Goal: Task Accomplishment & Management: Use online tool/utility

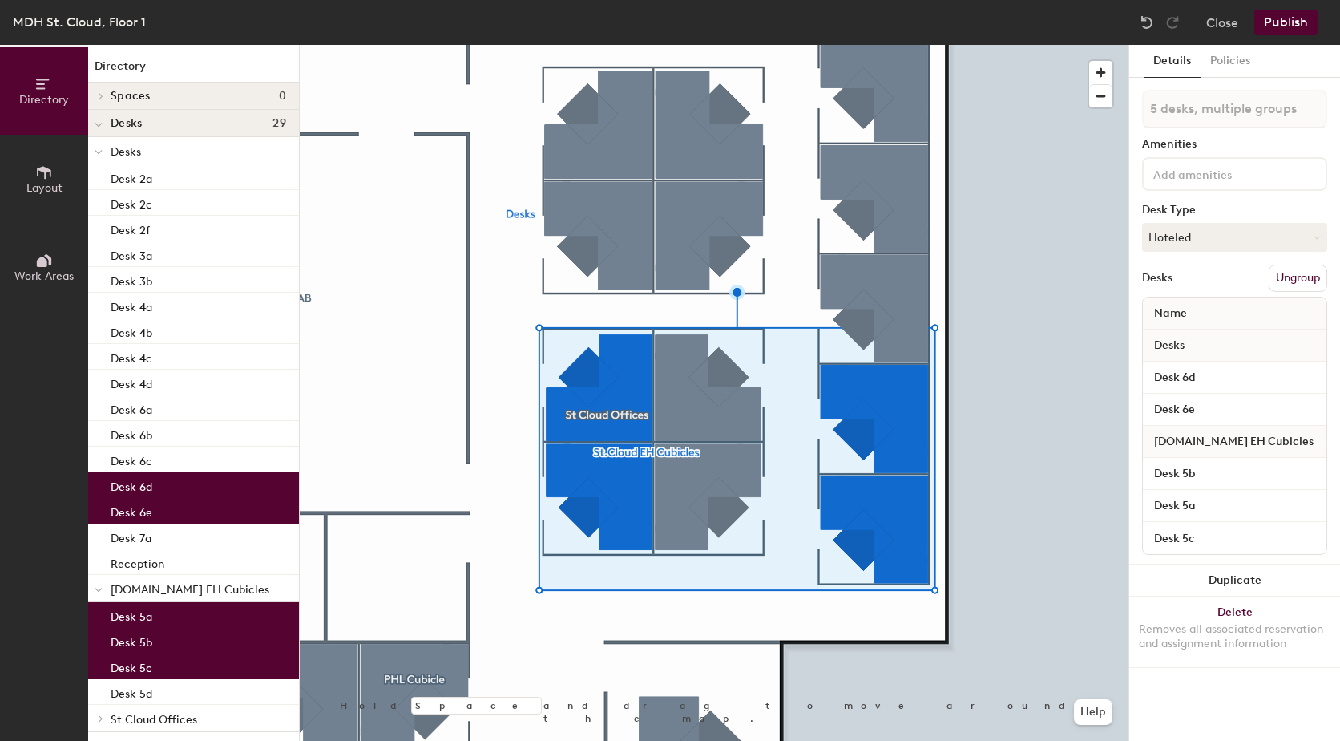
type input "6 desks, multiple groups"
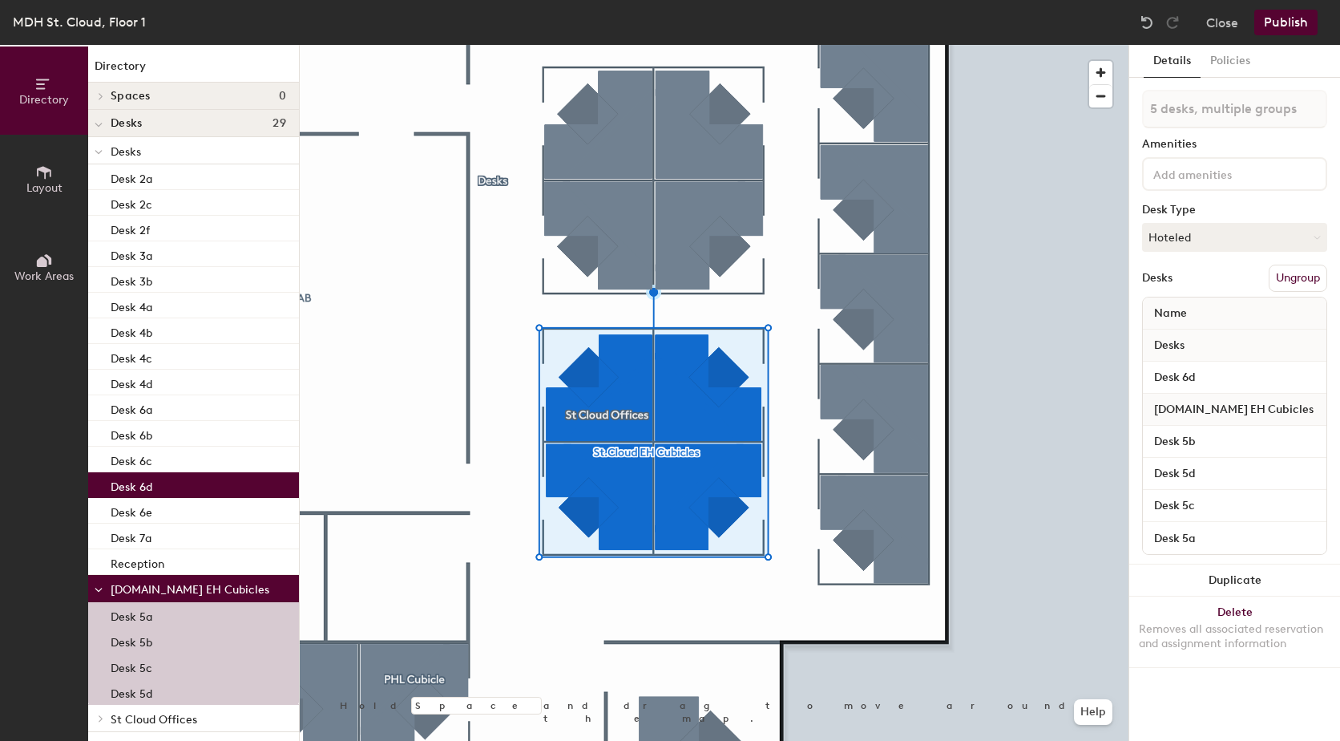
type input "6 desks, multiple groups"
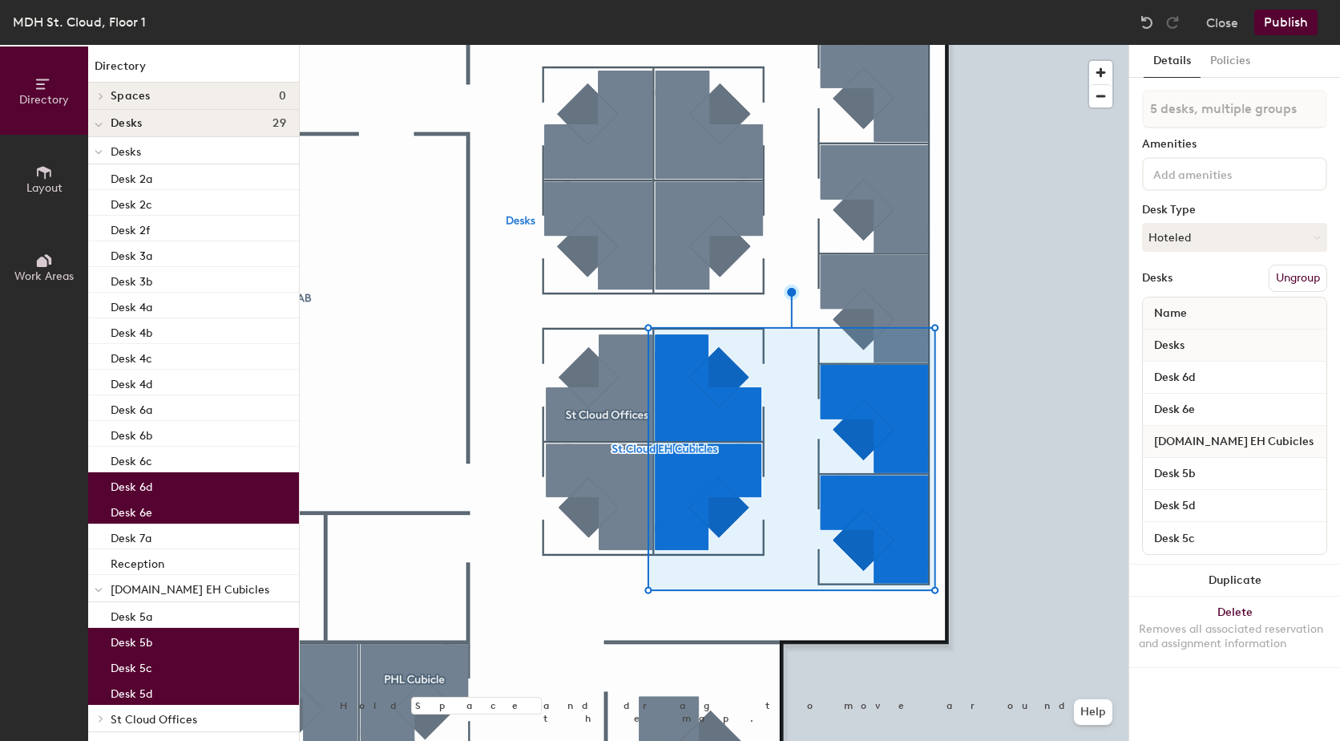
type input "6 desks, multiple groups"
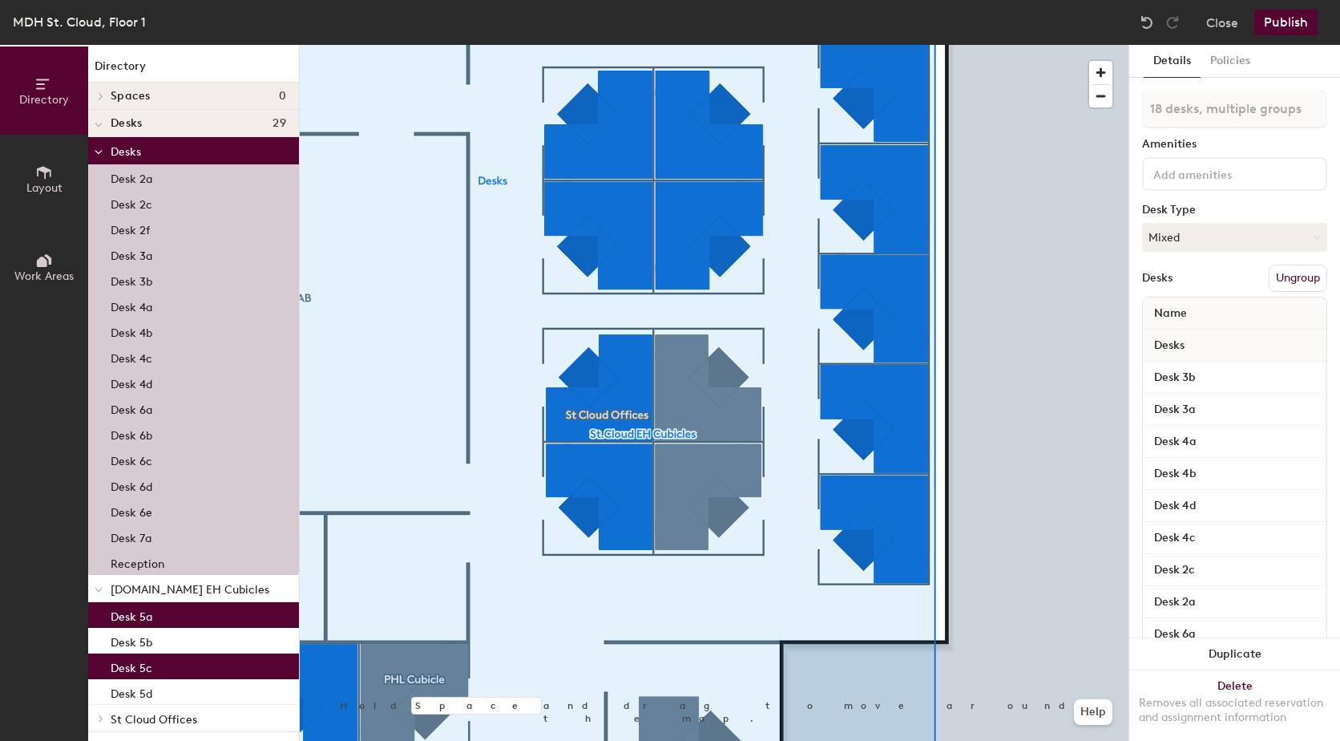
click at [1286, 277] on button "Ungroup" at bounding box center [1298, 278] width 59 height 27
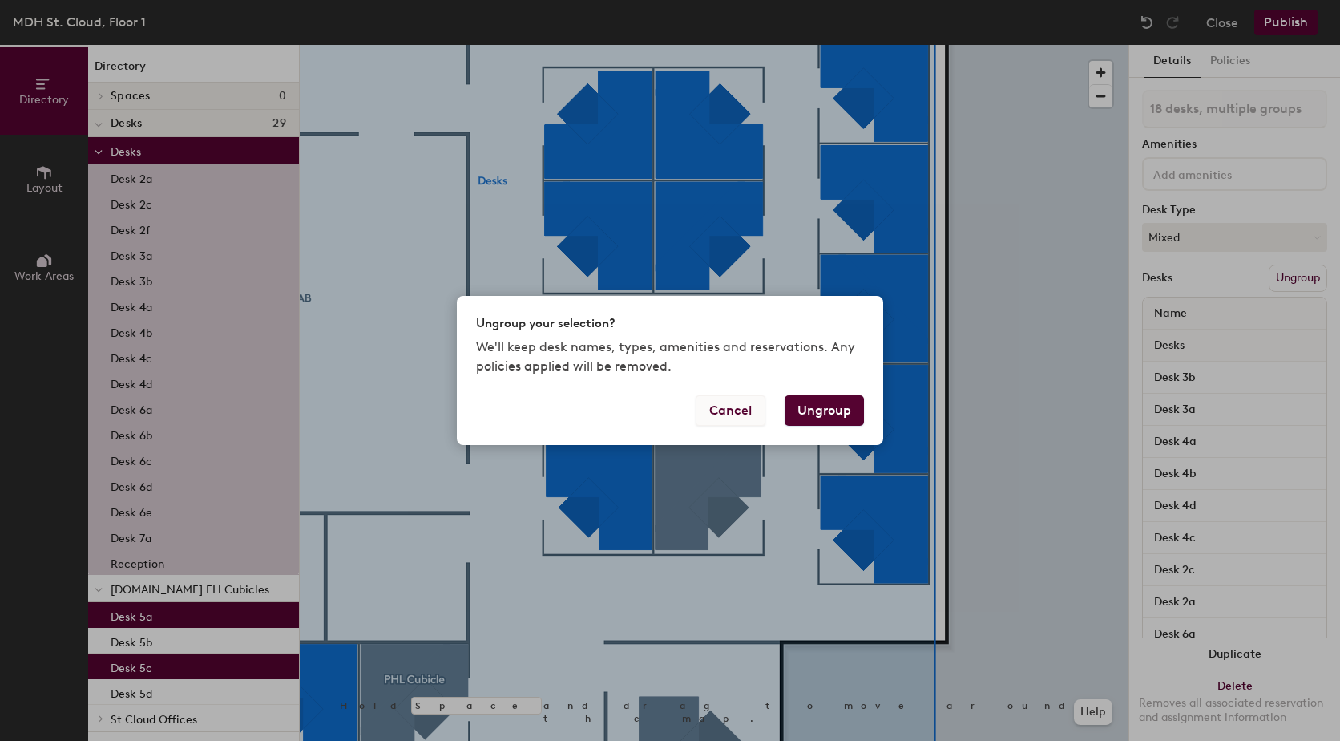
click at [750, 408] on button "Cancel" at bounding box center [731, 410] width 70 height 30
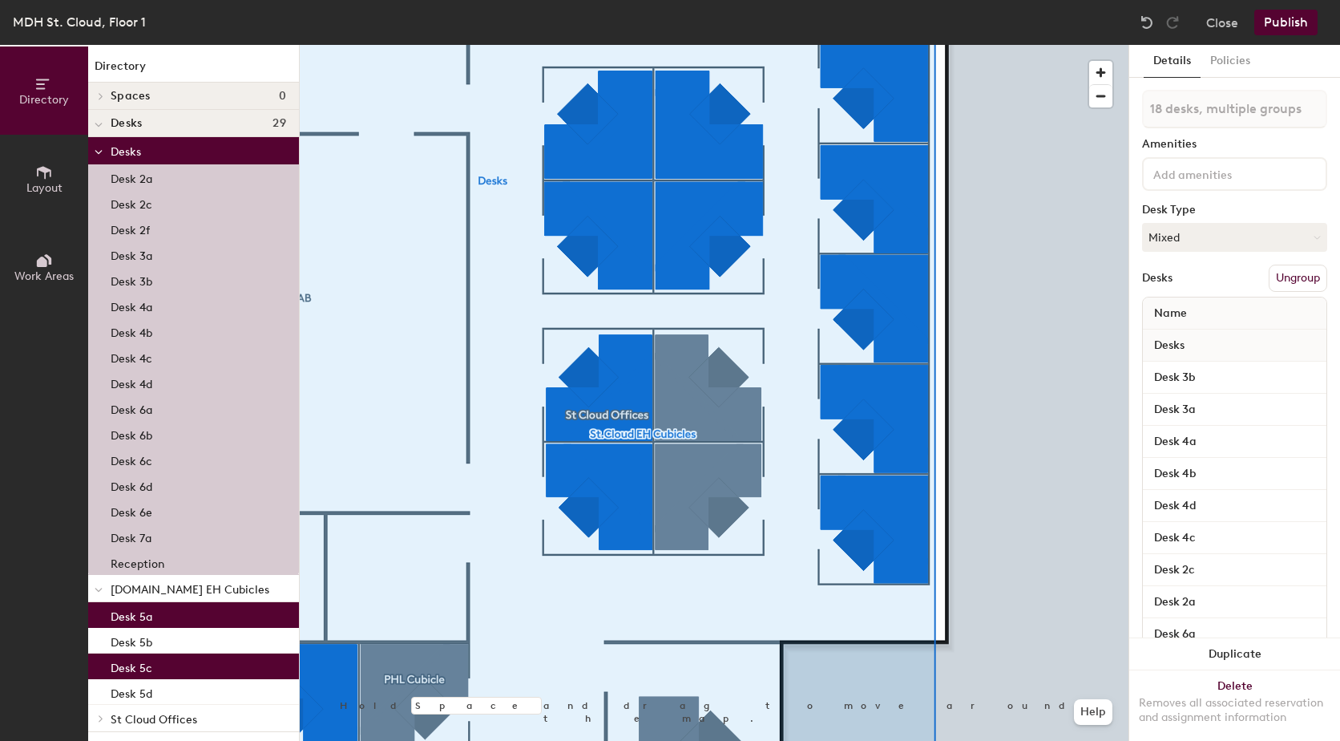
click at [1280, 275] on button "Ungroup" at bounding box center [1298, 278] width 59 height 27
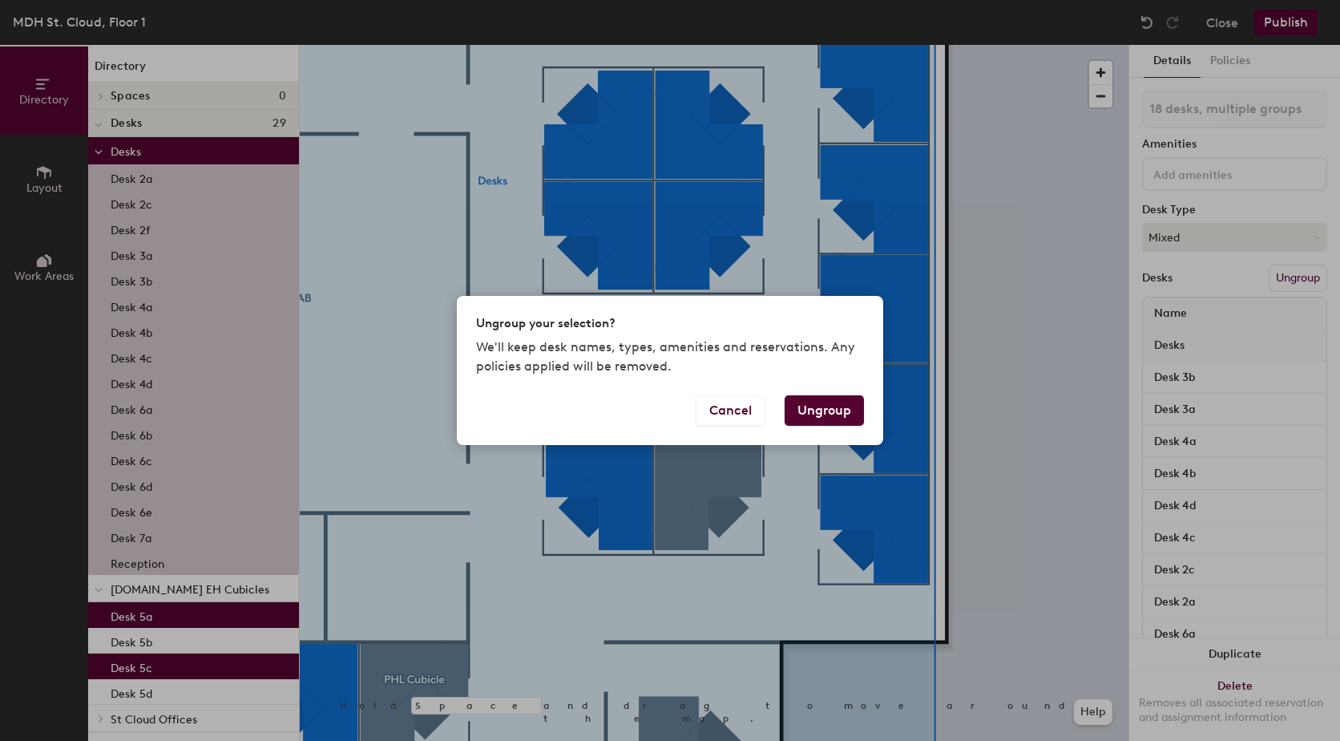
click at [811, 406] on button "Ungroup" at bounding box center [824, 410] width 79 height 30
type input "18 desks"
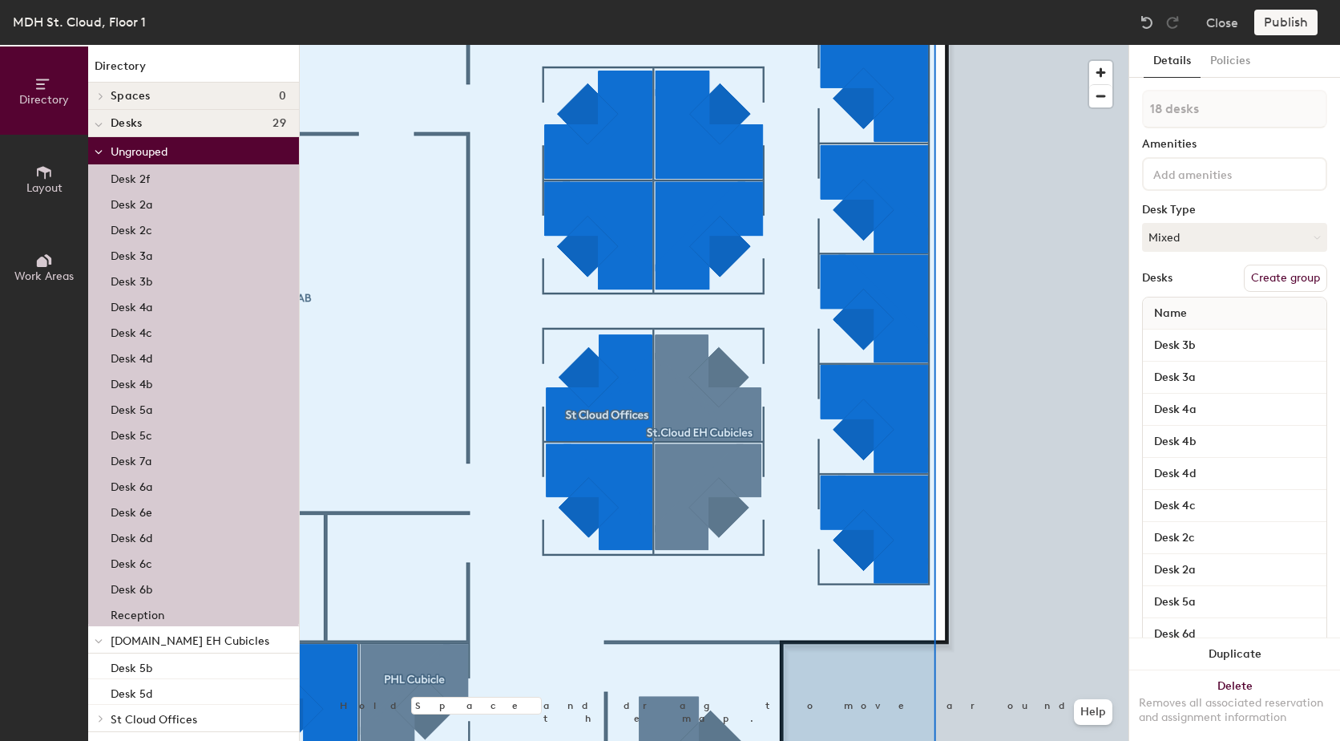
click at [1272, 281] on button "Create group" at bounding box center [1285, 278] width 83 height 27
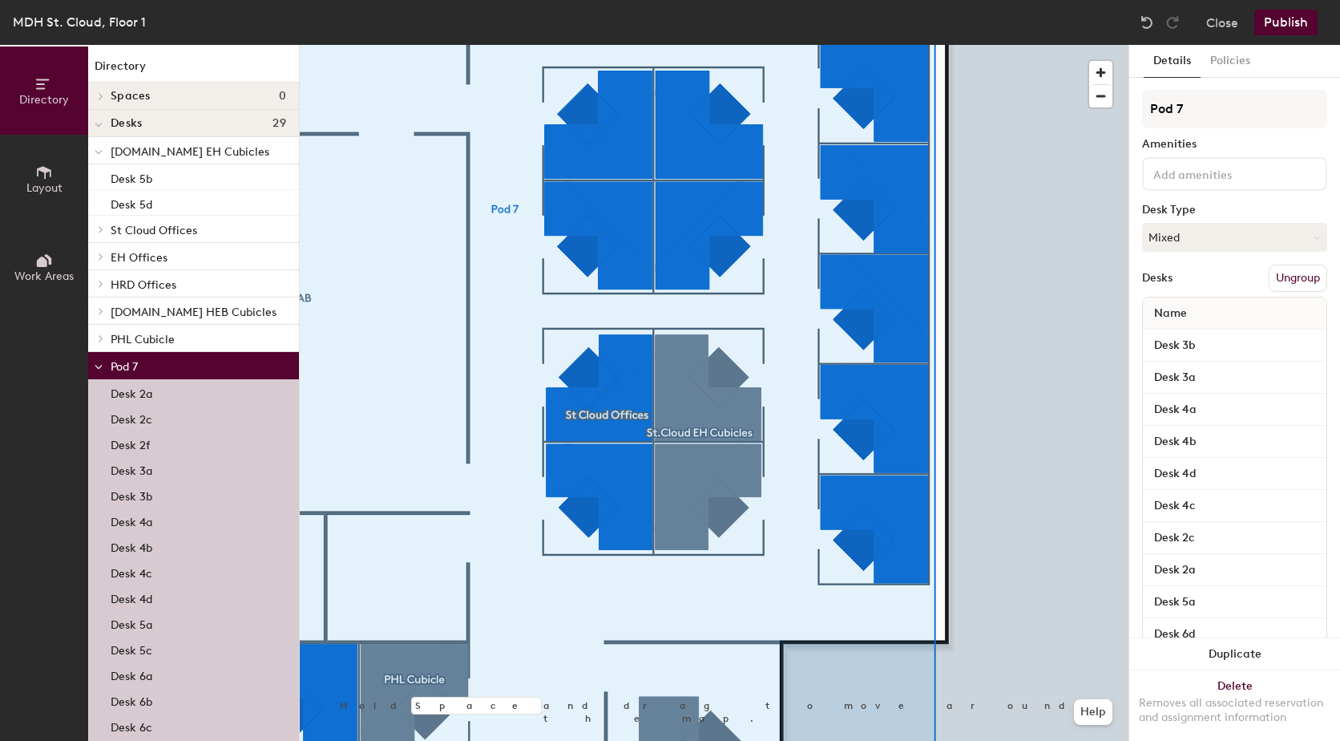
click at [1118, 112] on div "Directory Layout Work Areas Directory Spaces 0 Desks 29 St.Cloud EH Cubicles De…" at bounding box center [670, 393] width 1340 height 696
type input "Desks"
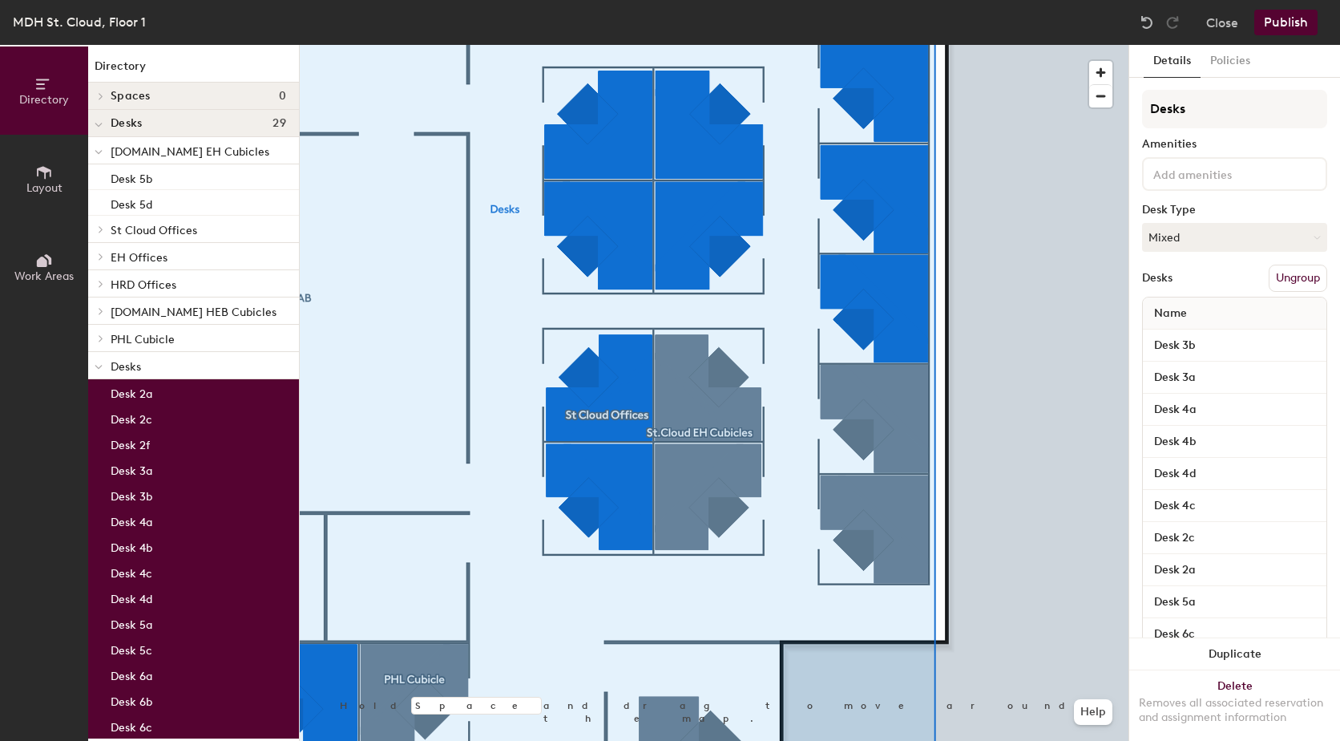
click at [1303, 281] on button "Ungroup" at bounding box center [1298, 278] width 59 height 27
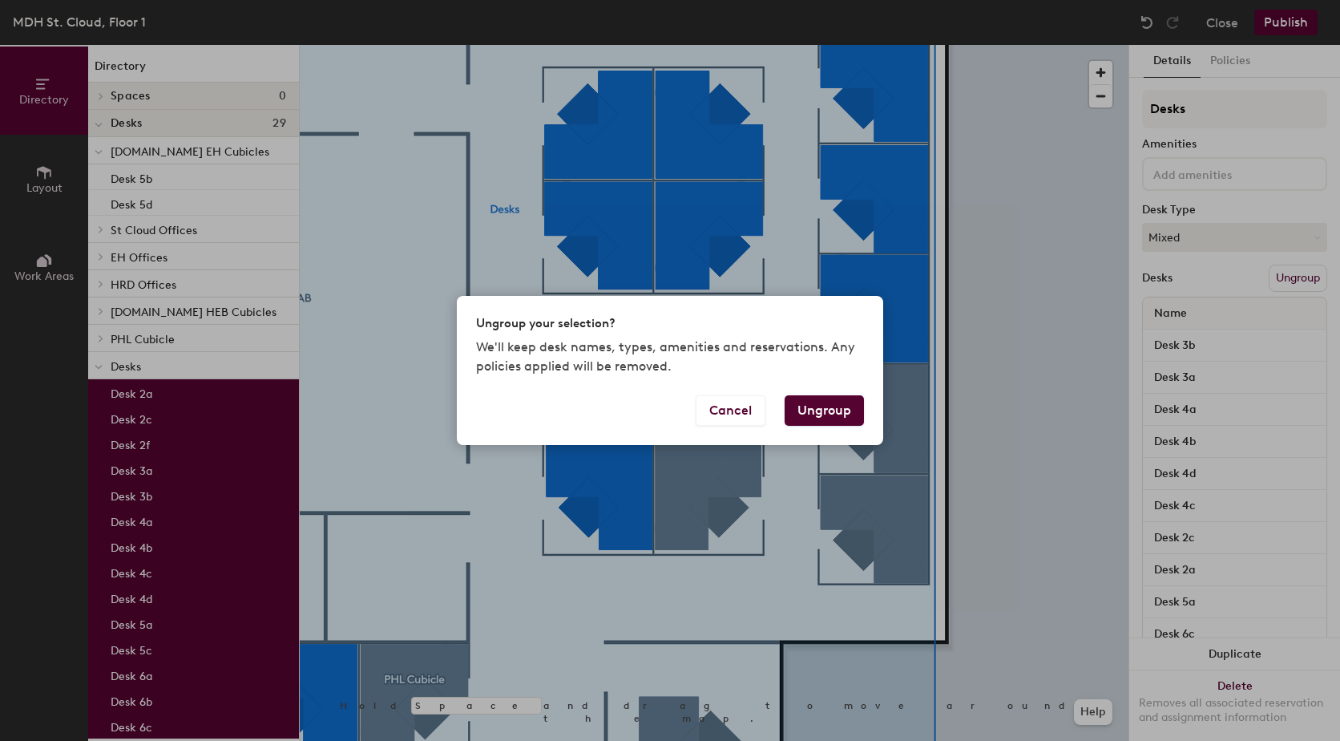
click at [847, 416] on button "Ungroup" at bounding box center [824, 410] width 79 height 30
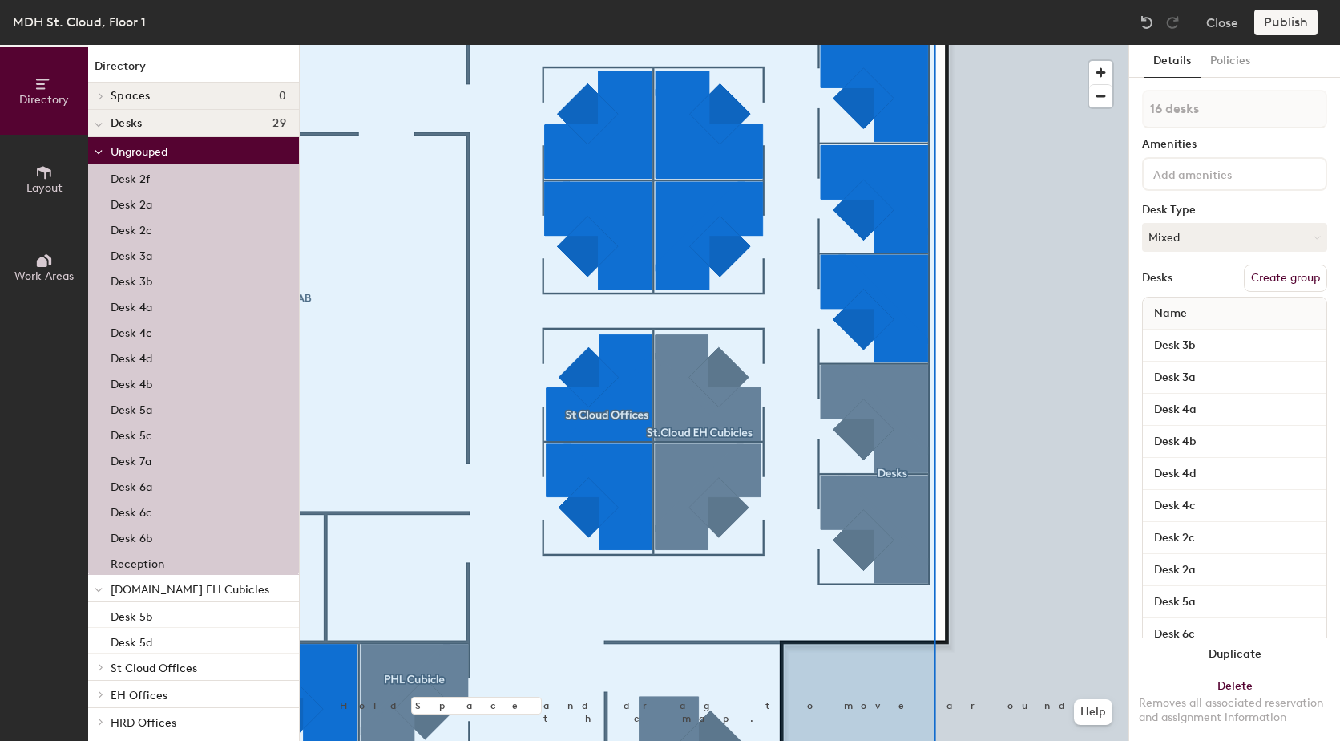
click at [1294, 277] on button "Create group" at bounding box center [1285, 278] width 83 height 27
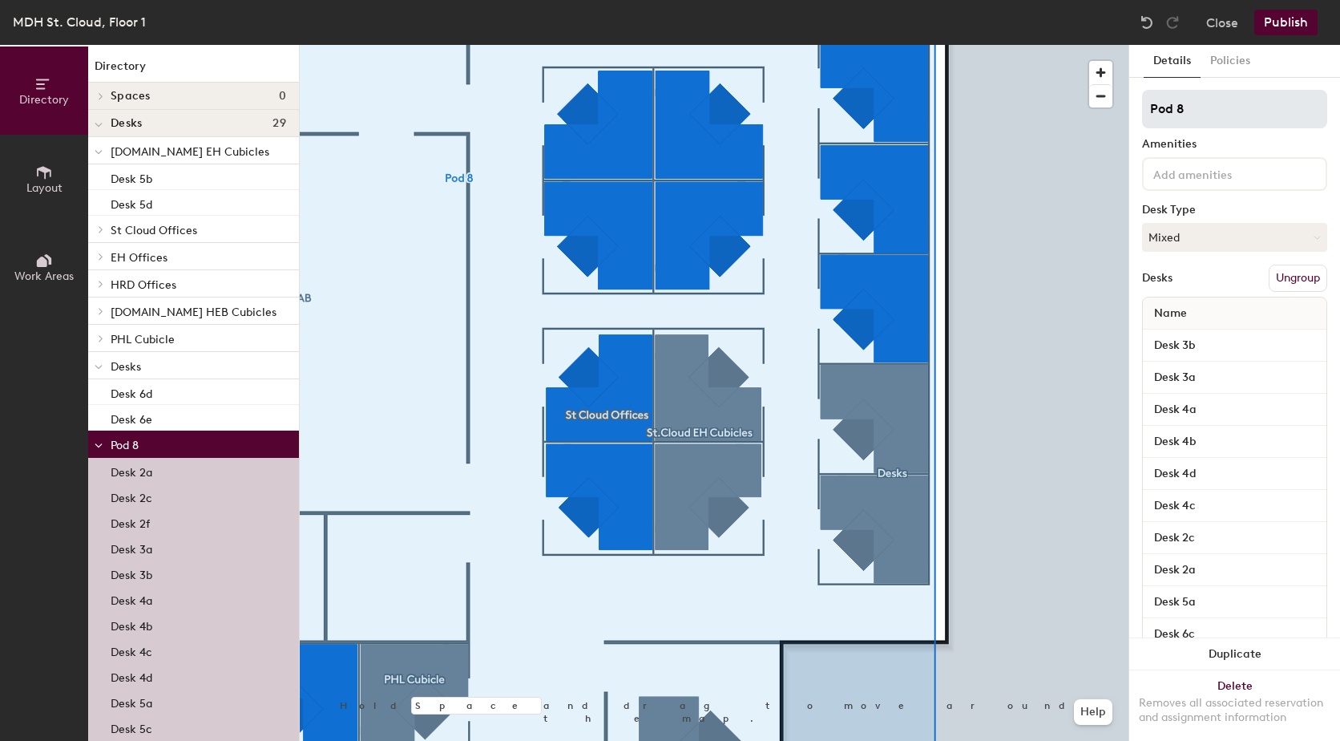
click at [1064, 127] on div "Directory Layout Work Areas Directory Spaces 0 Desks 29 St.Cloud EH Cubicles De…" at bounding box center [670, 393] width 1340 height 696
type input "Desks"
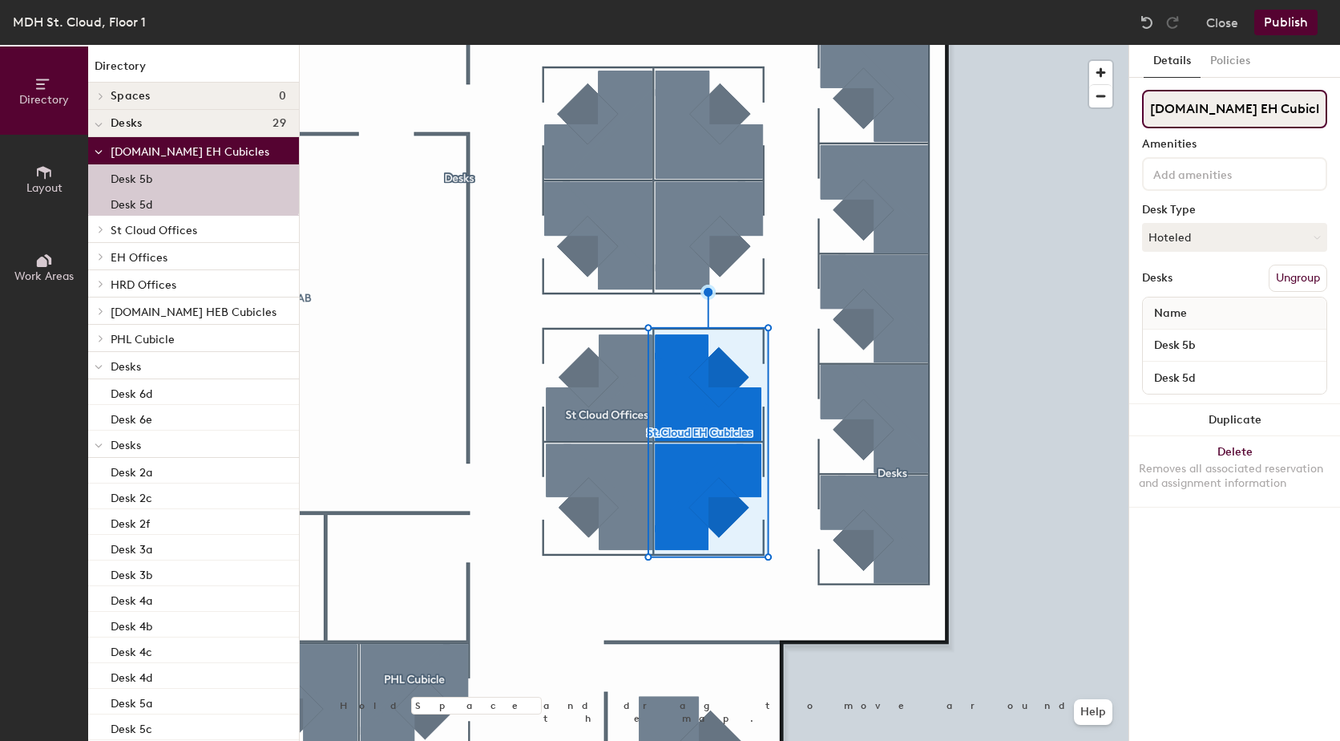
click at [1127, 124] on div "Directory Layout Work Areas Directory Spaces 0 Desks 29 St.Cloud EH Cubicles De…" at bounding box center [670, 393] width 1340 height 696
click at [1289, 279] on button "Ungroup" at bounding box center [1298, 278] width 59 height 27
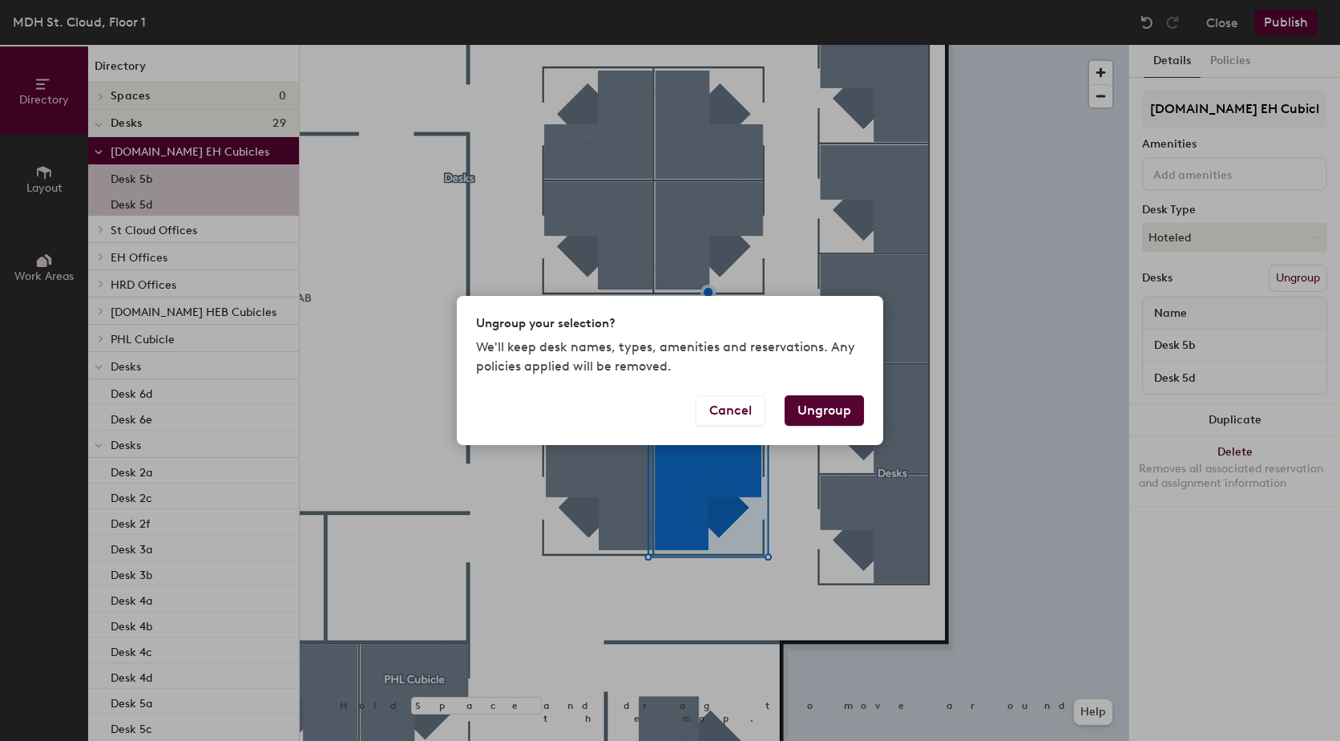
click at [835, 415] on button "Ungroup" at bounding box center [824, 410] width 79 height 30
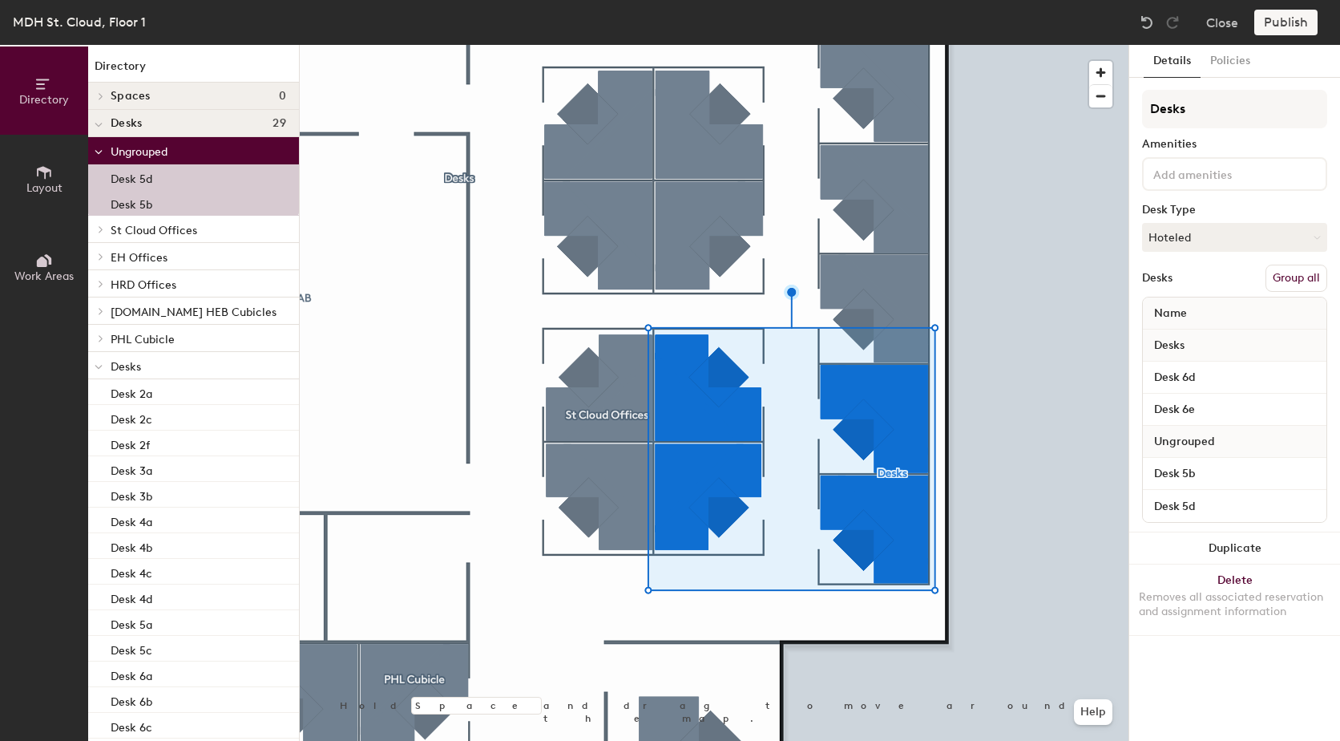
click at [1297, 282] on button "Group all" at bounding box center [1297, 278] width 62 height 27
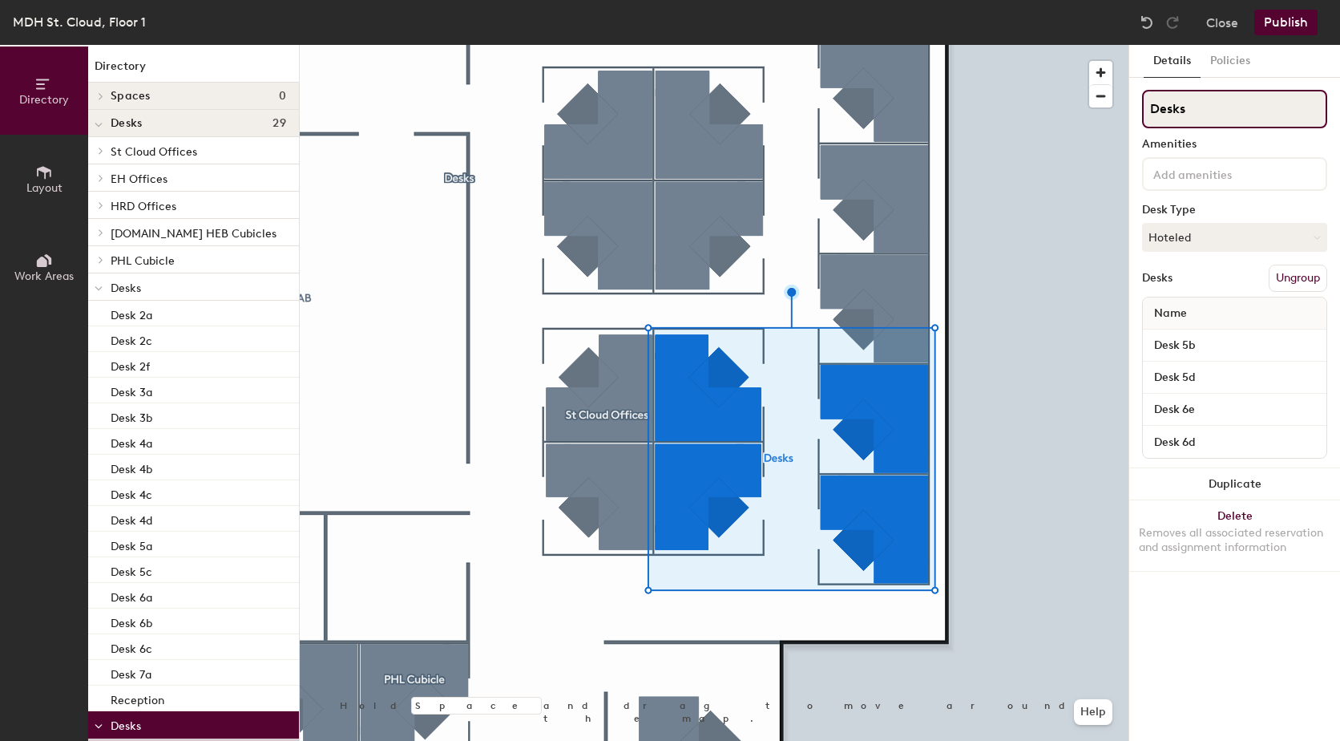
drag, startPoint x: 1200, startPoint y: 112, endPoint x: 1136, endPoint y: 110, distance: 64.2
click at [1136, 110] on div "Details Policies Desks Amenities Desk Type Hoteled Desks Ungroup Name Desk 5b D…" at bounding box center [1234, 393] width 211 height 696
paste input "St.Cloud EH Cubicle"
type input "St.Cloud EH Cubicles"
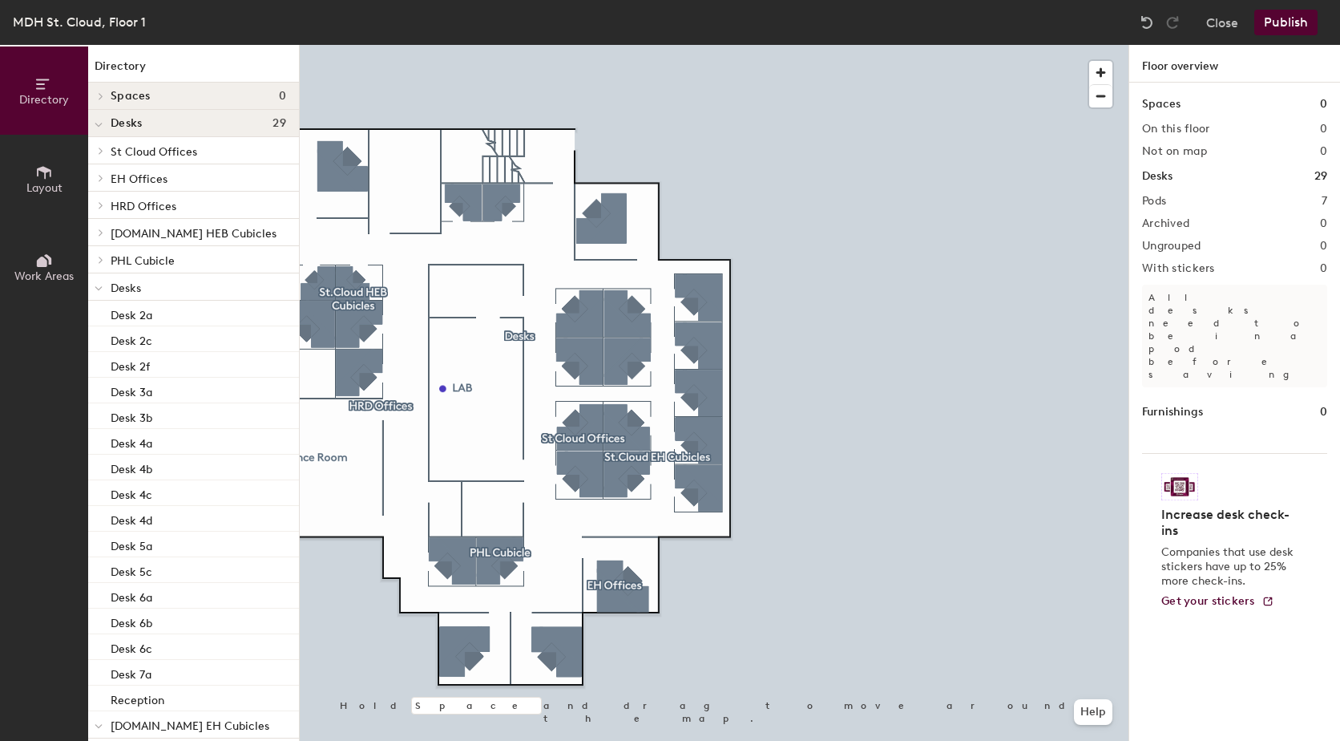
click at [1295, 18] on button "Publish" at bounding box center [1286, 23] width 63 height 26
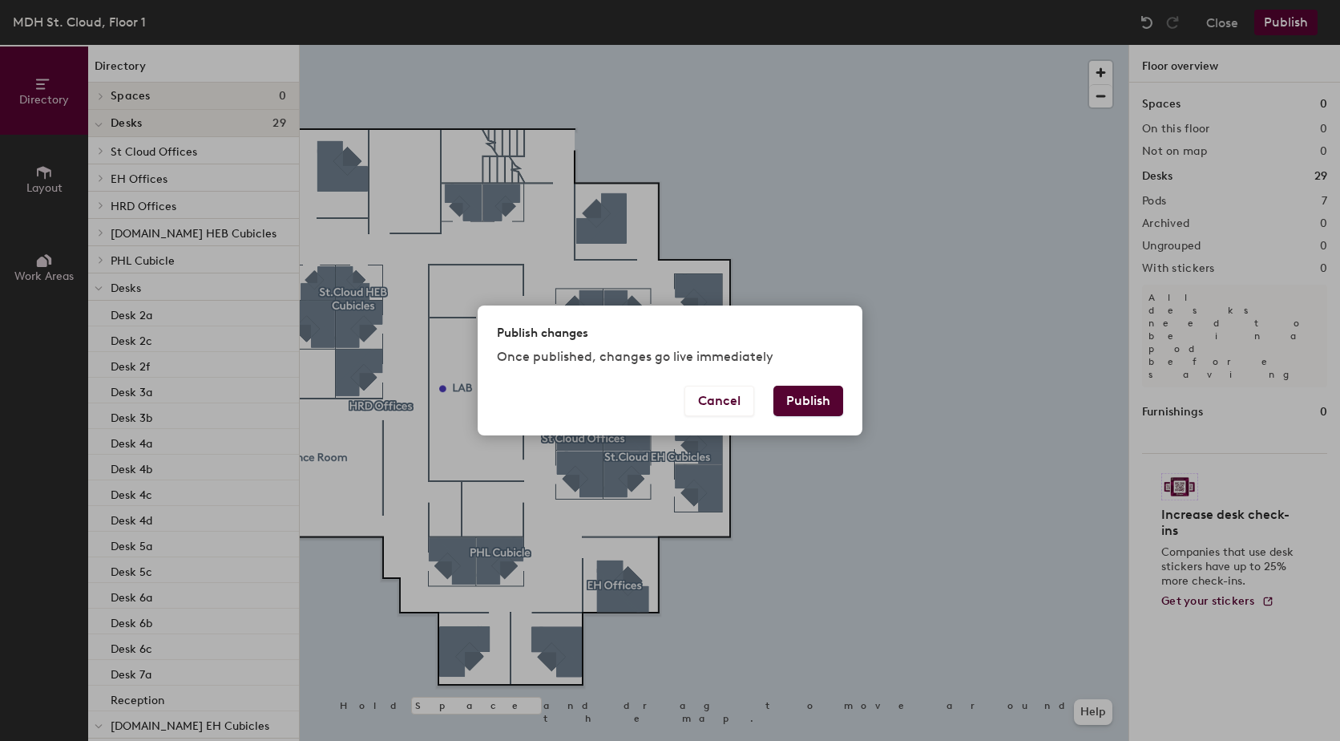
click at [802, 396] on button "Publish" at bounding box center [809, 401] width 70 height 30
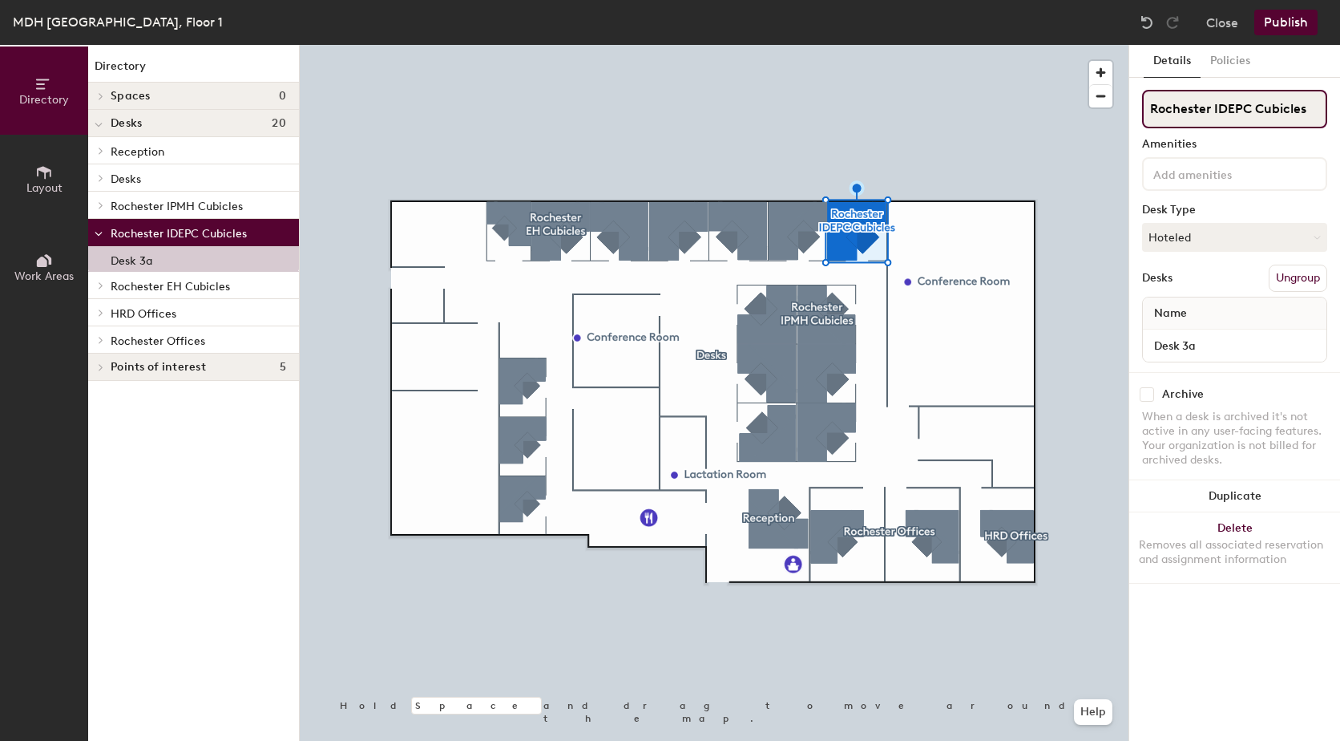
click at [1113, 130] on div "Directory Layout Work Areas Directory Spaces 0 Desks 20 Reception Desk 1a Desks…" at bounding box center [670, 393] width 1340 height 696
click at [1295, 275] on button "Ungroup" at bounding box center [1298, 278] width 59 height 27
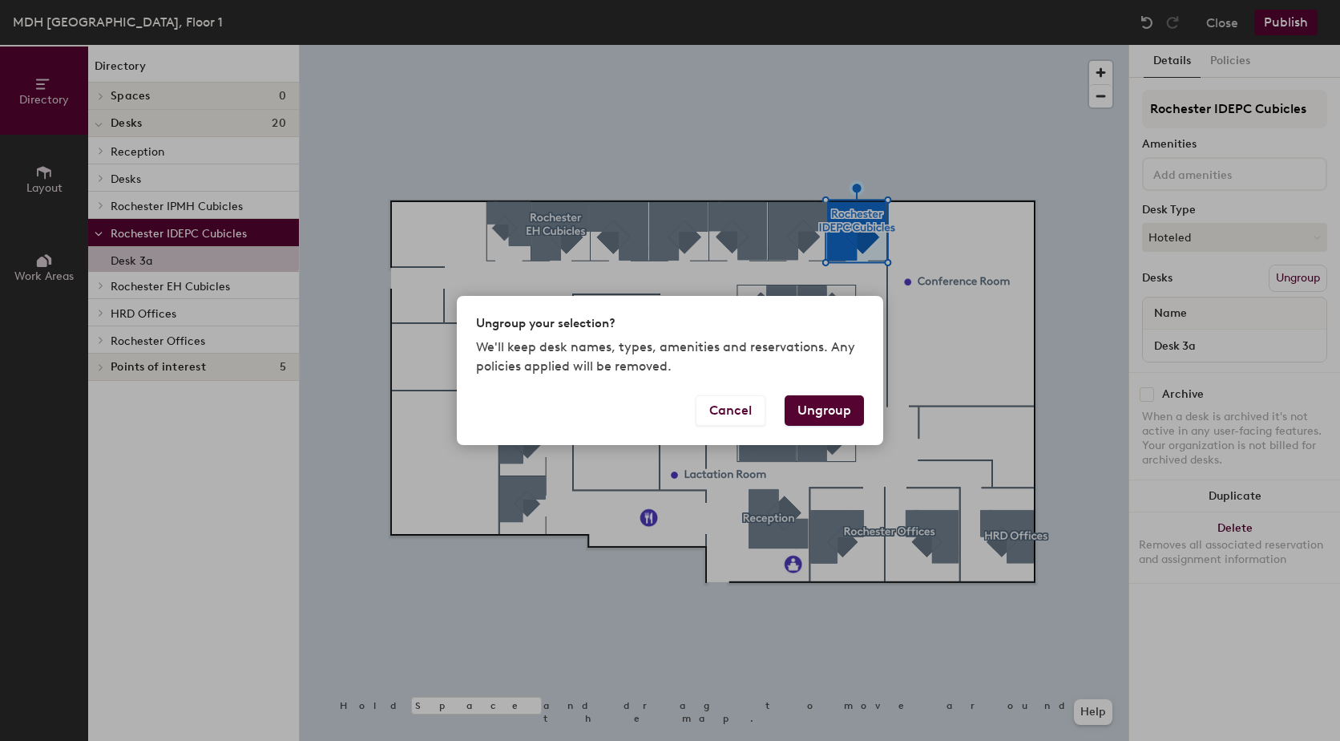
click at [855, 408] on button "Ungroup" at bounding box center [824, 410] width 79 height 30
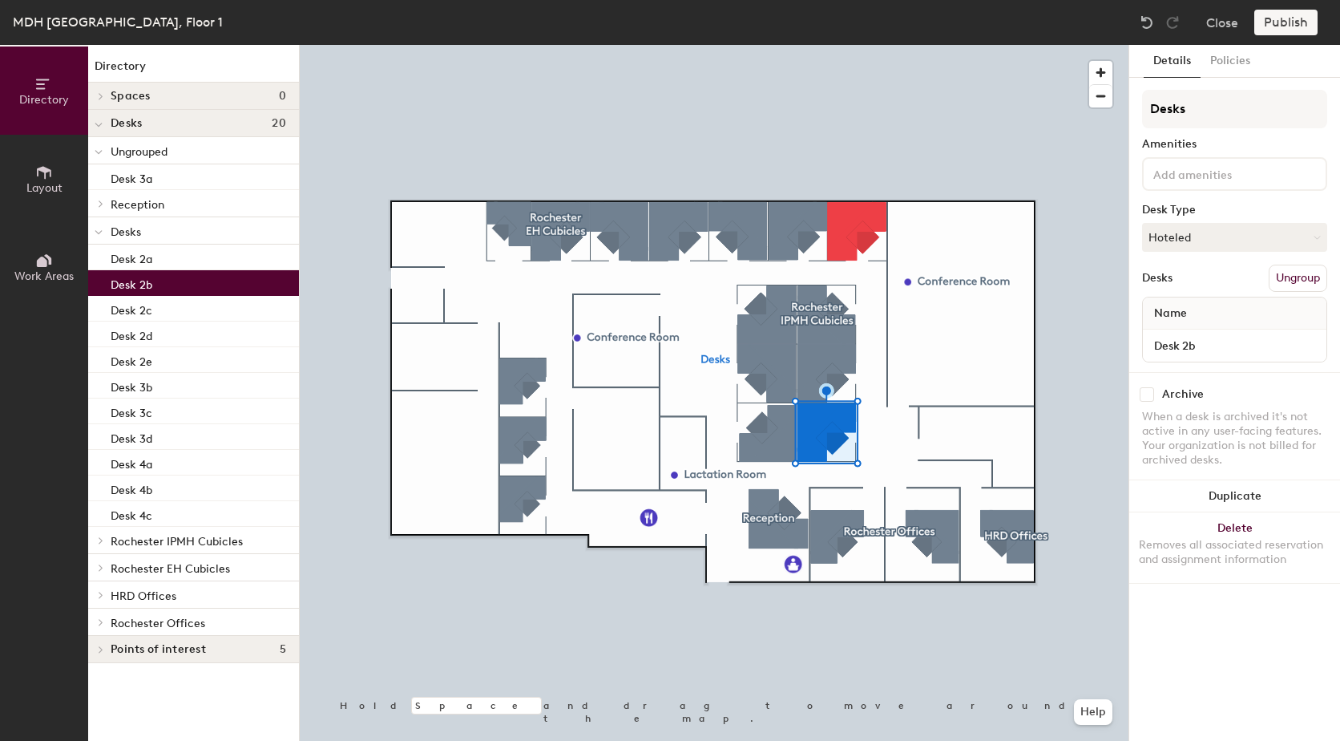
click at [1291, 274] on button "Ungroup" at bounding box center [1298, 278] width 59 height 27
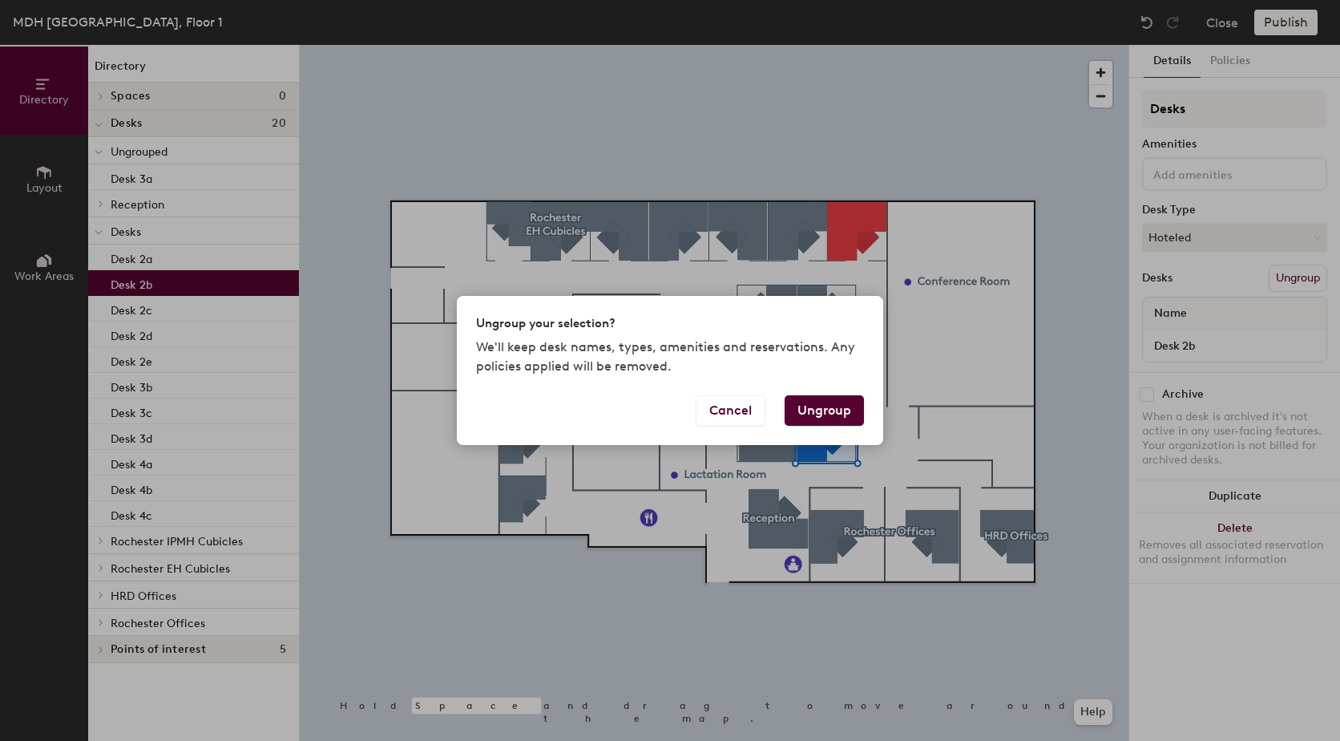
click at [834, 399] on button "Ungroup" at bounding box center [824, 410] width 79 height 30
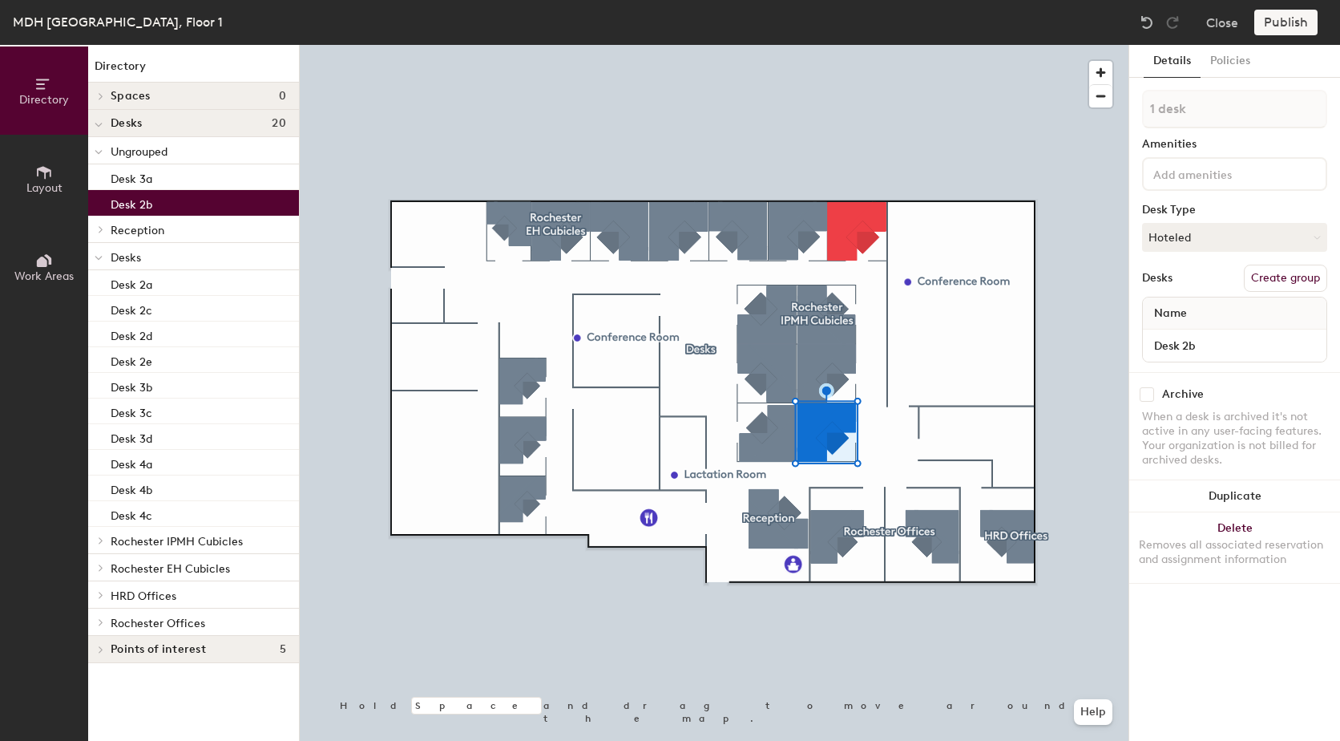
click at [1278, 279] on button "Create group" at bounding box center [1285, 278] width 83 height 27
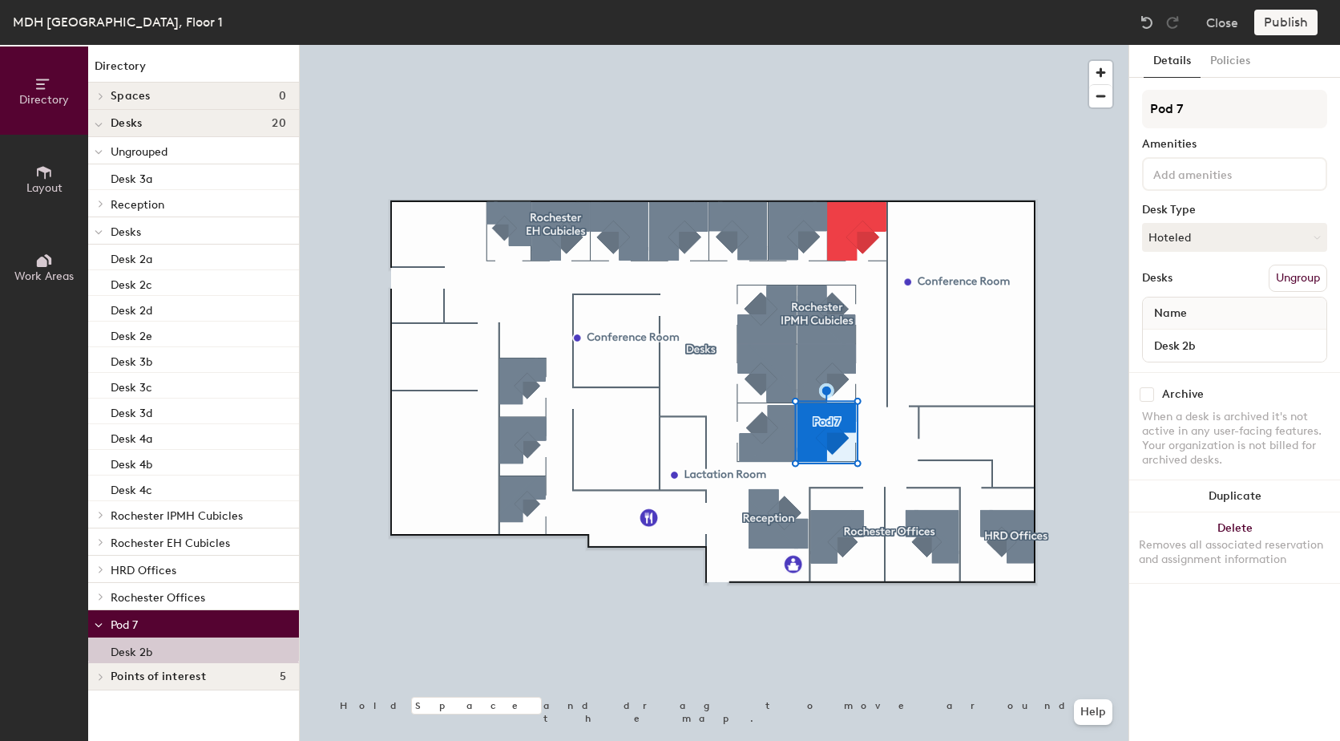
click at [1105, 115] on div "Directory Layout Work Areas Directory Spaces 0 Desks 20 Ungrouped Desk 3a Recep…" at bounding box center [670, 393] width 1340 height 696
type input "Rochester IDEPC Cubicles"
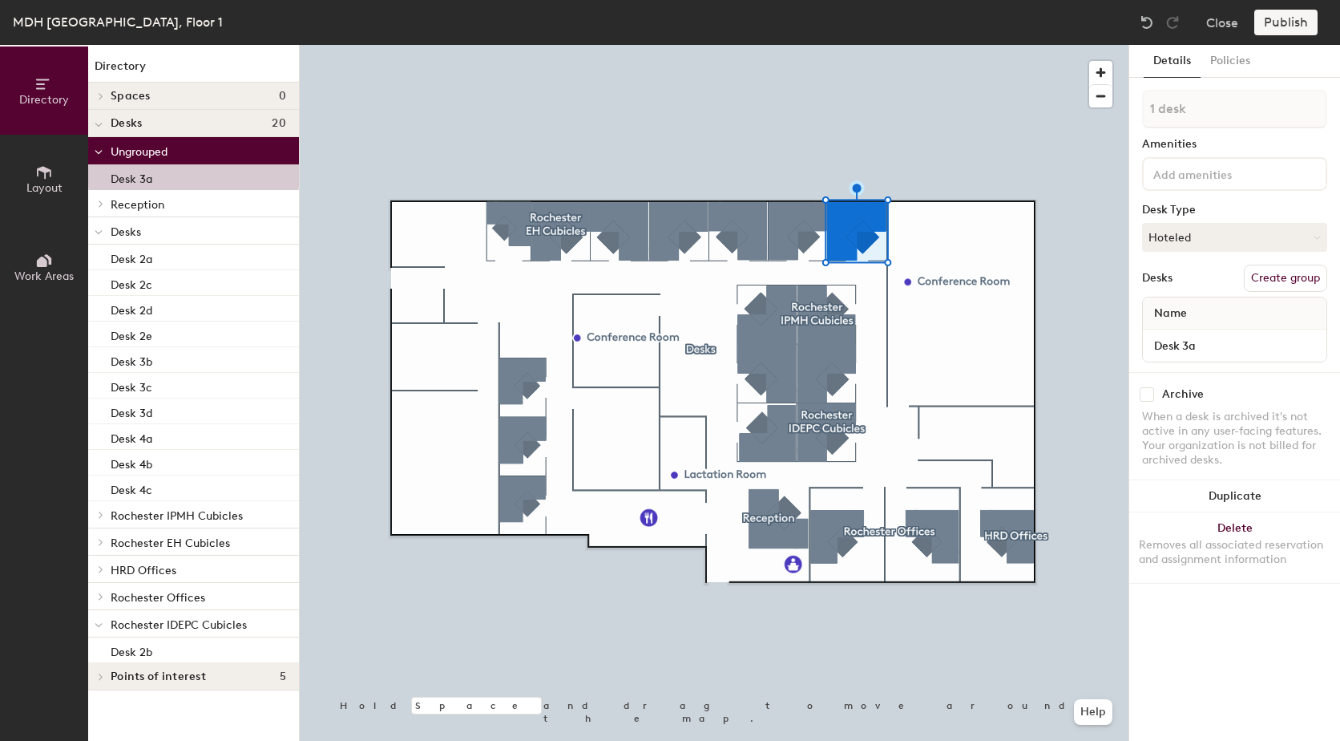
click at [1283, 269] on button "Create group" at bounding box center [1285, 278] width 83 height 27
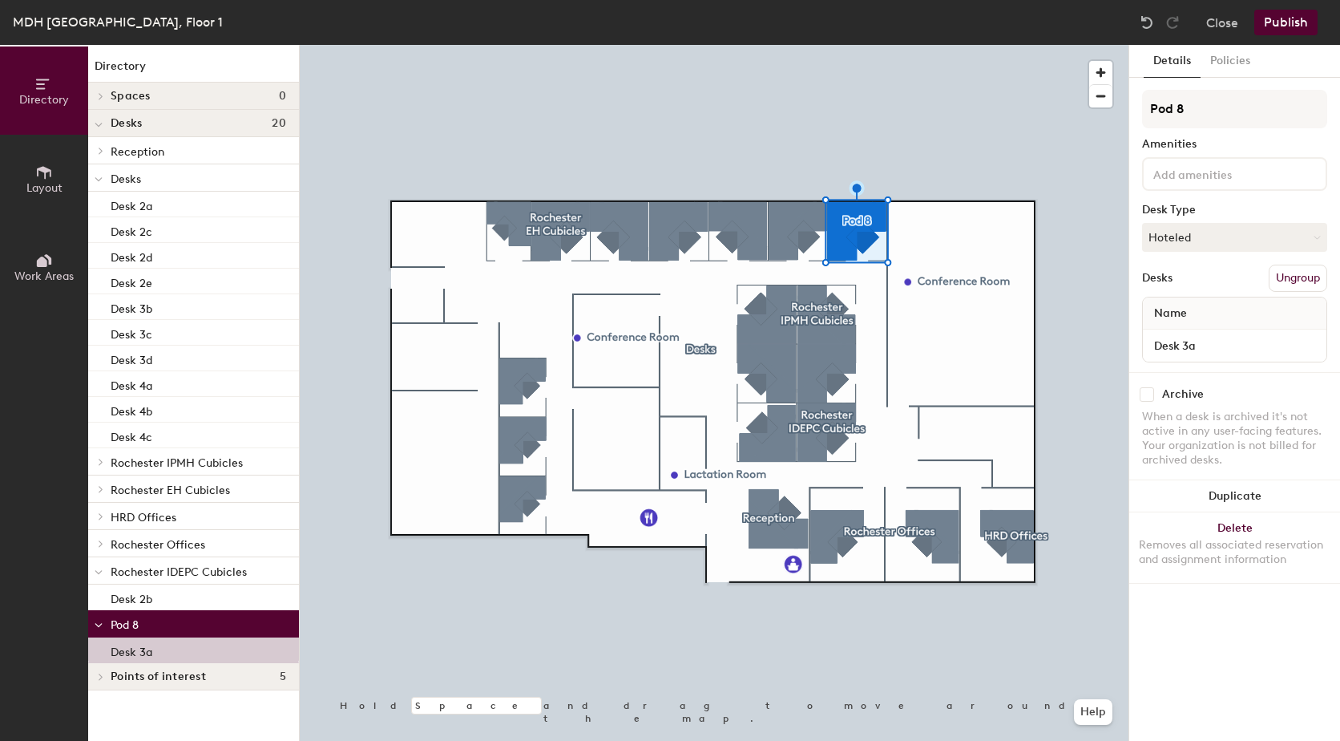
drag, startPoint x: 1219, startPoint y: 113, endPoint x: 1141, endPoint y: 108, distance: 78.7
click at [1141, 108] on div "Details Policies Pod 8 Amenities Desk Type Hoteled Desks Ungroup Name Desk 3a A…" at bounding box center [1234, 393] width 211 height 696
type input "CFH Cubicle"
click at [1249, 237] on button "Hoteled" at bounding box center [1234, 237] width 185 height 29
click at [1227, 284] on div "Assigned" at bounding box center [1223, 287] width 160 height 24
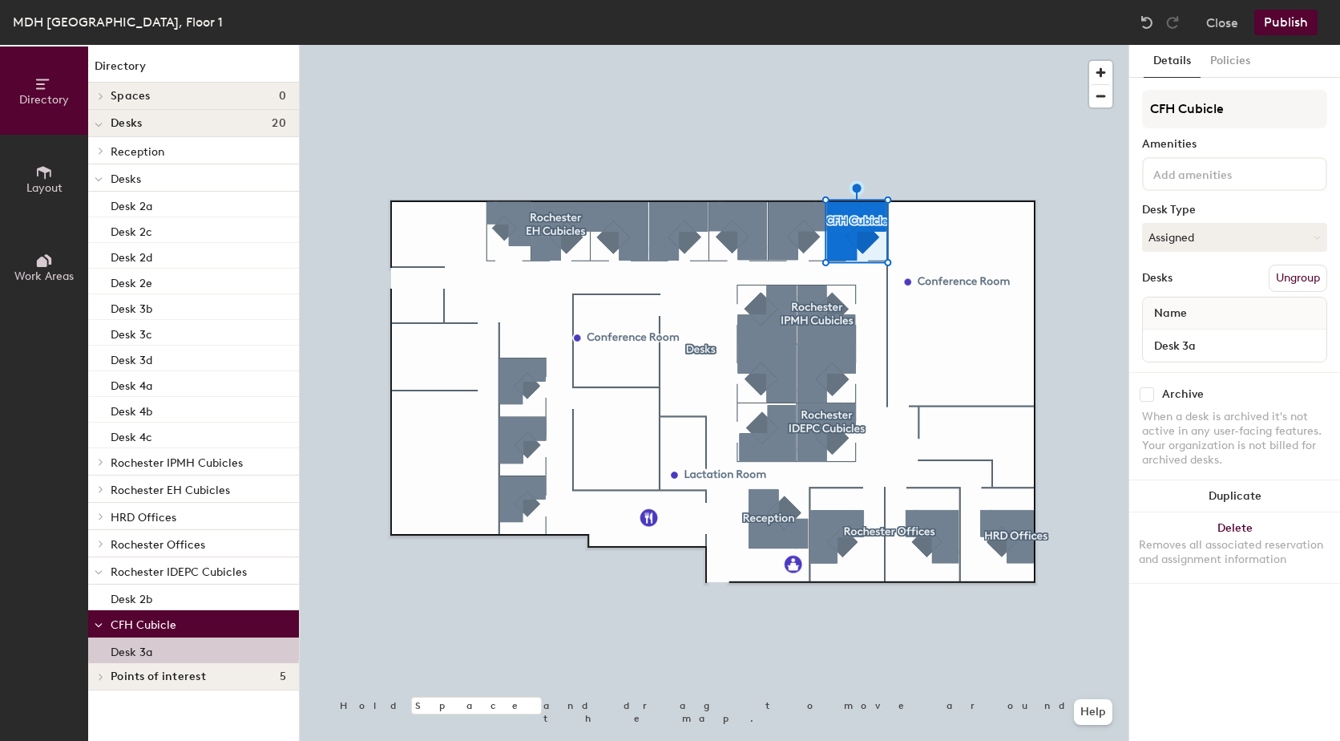
click at [1222, 280] on div "Desks Ungroup" at bounding box center [1234, 278] width 185 height 27
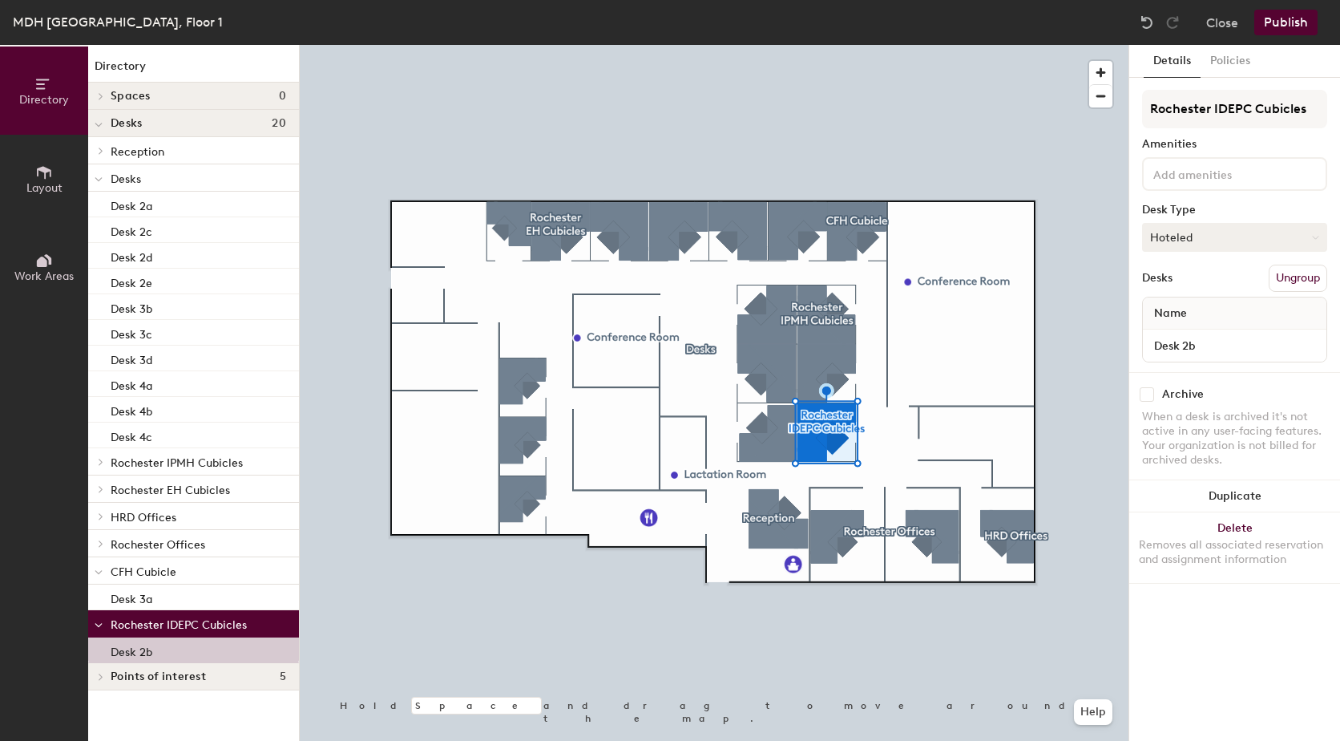
click at [1291, 236] on button "Hoteled" at bounding box center [1234, 237] width 185 height 29
click at [1215, 287] on div "Assigned" at bounding box center [1223, 287] width 160 height 24
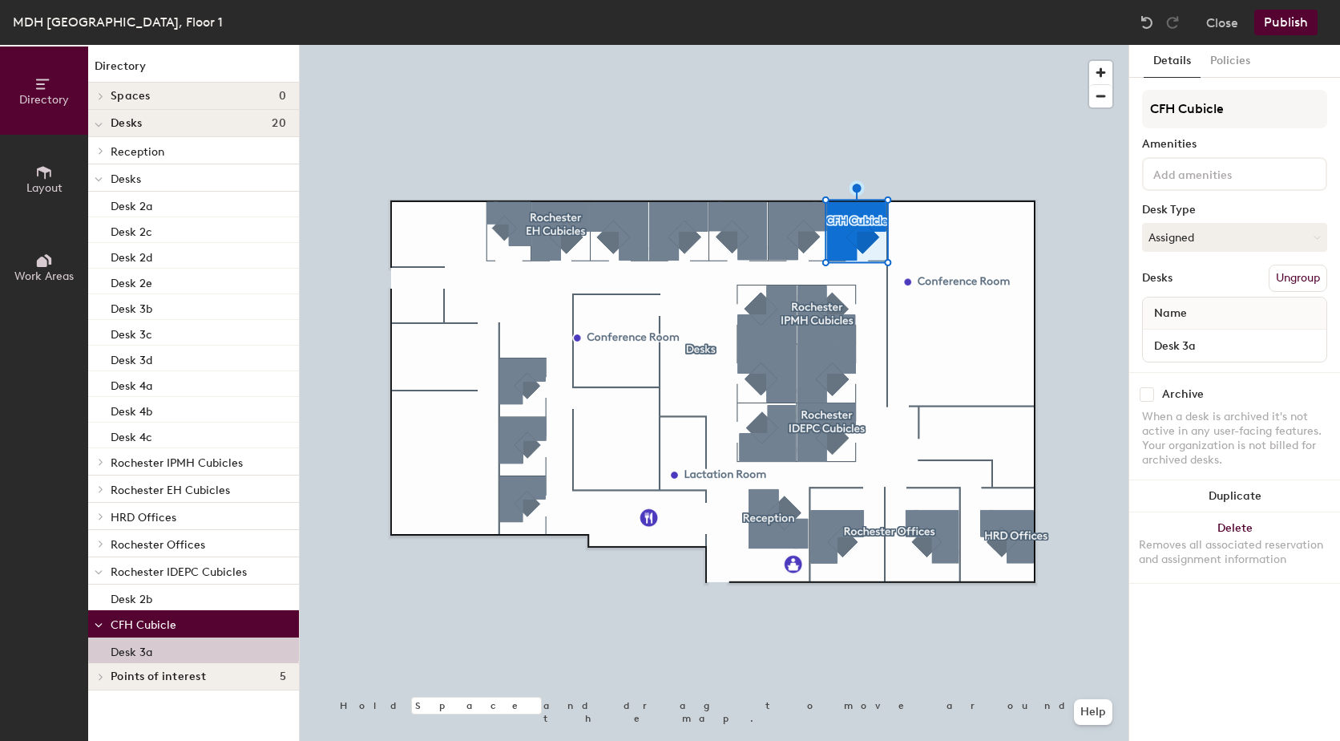
click at [1287, 21] on button "Publish" at bounding box center [1286, 23] width 63 height 26
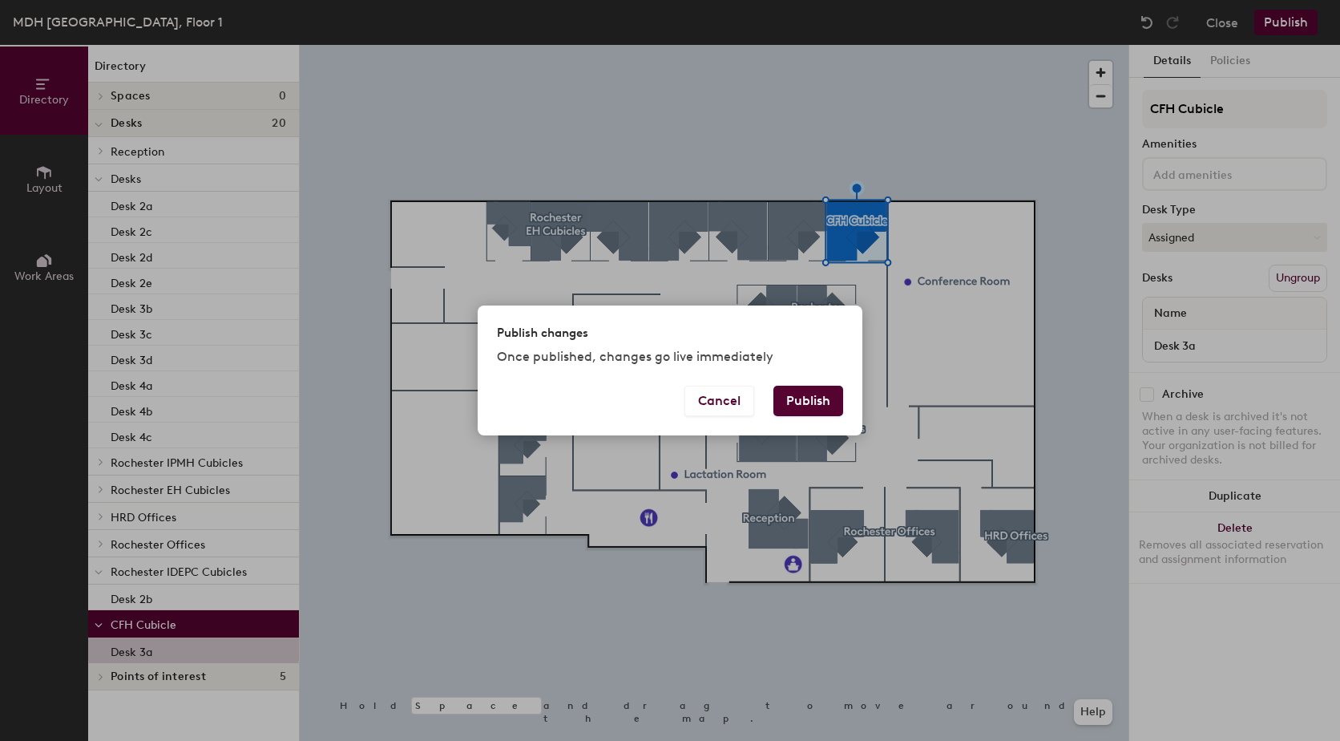
click at [798, 398] on button "Publish" at bounding box center [809, 401] width 70 height 30
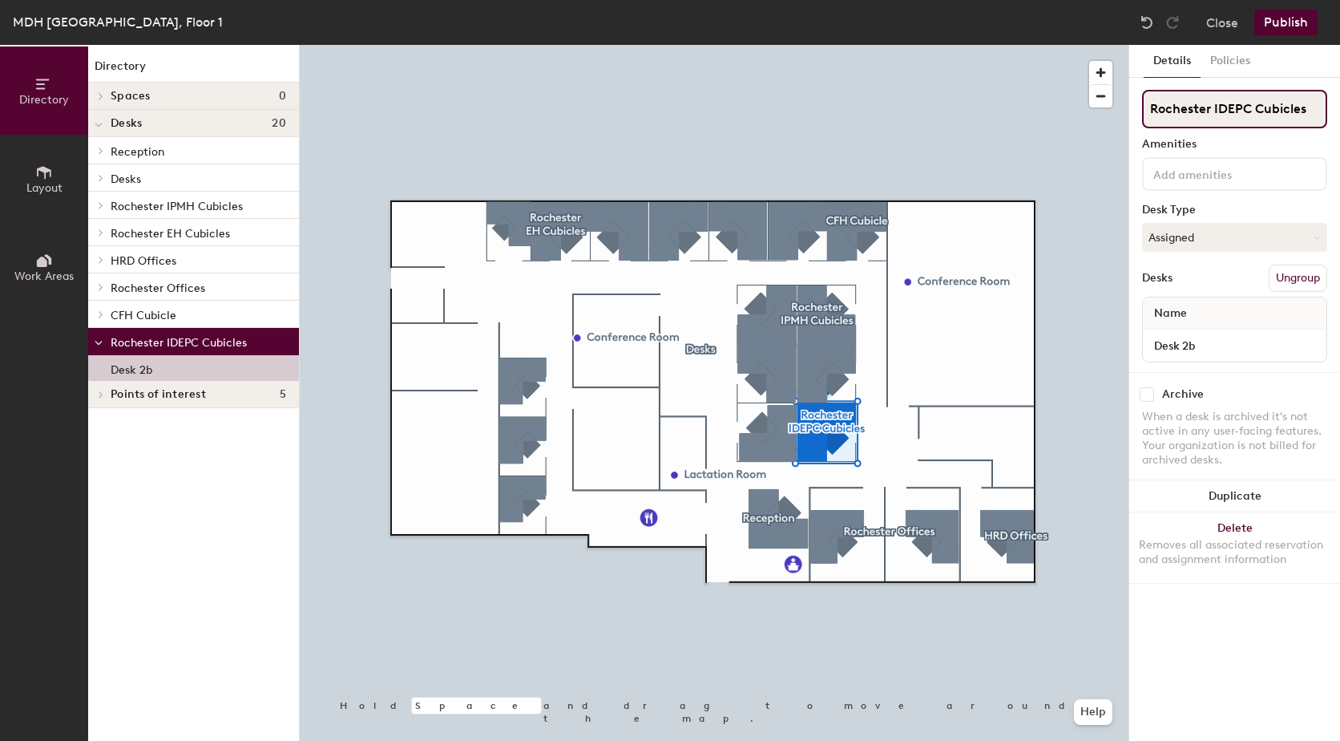
click at [1234, 119] on input "Rochester IDEPC Cubicles" at bounding box center [1234, 109] width 185 height 38
click at [1251, 113] on input "Rochester IDEPC Cubicles" at bounding box center [1234, 109] width 185 height 38
type input "Rochester IPMH Cubicles"
click at [1289, 25] on button "Publish" at bounding box center [1286, 23] width 63 height 26
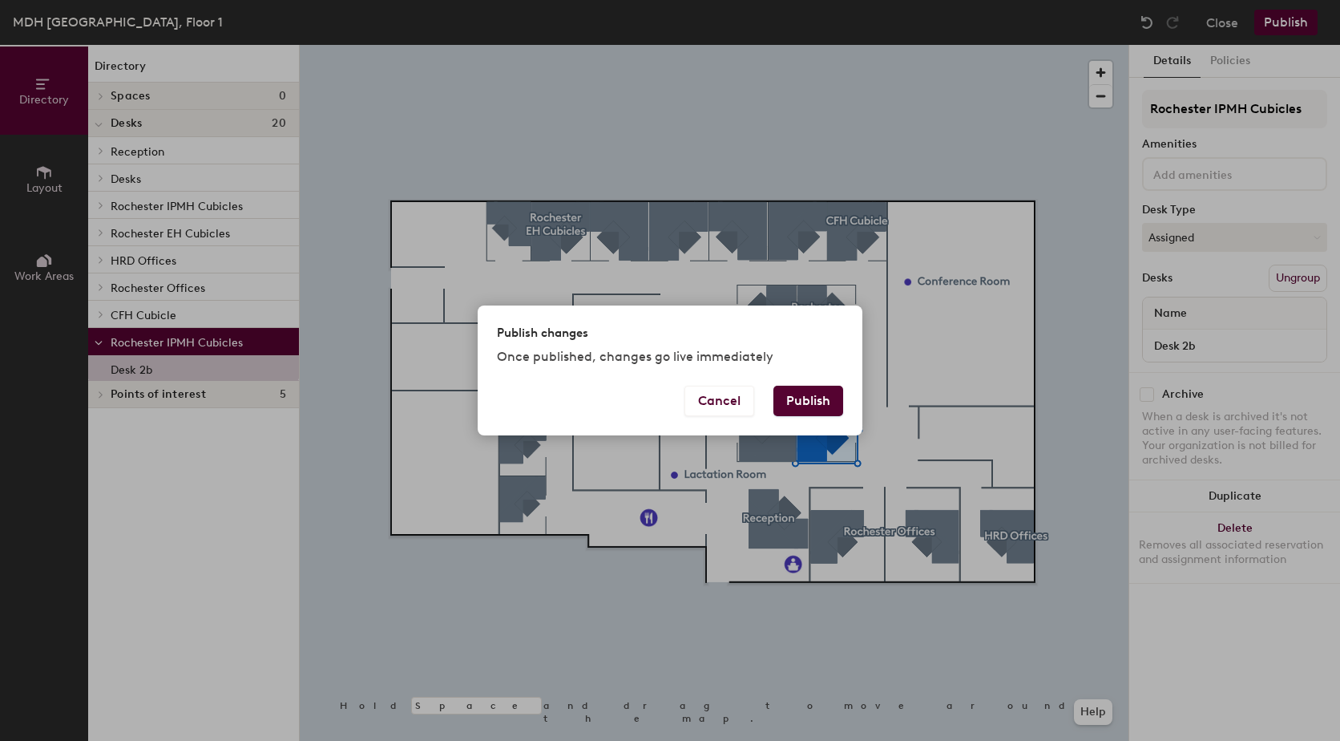
click at [811, 393] on button "Publish" at bounding box center [809, 401] width 70 height 30
